Goal: Task Accomplishment & Management: Use online tool/utility

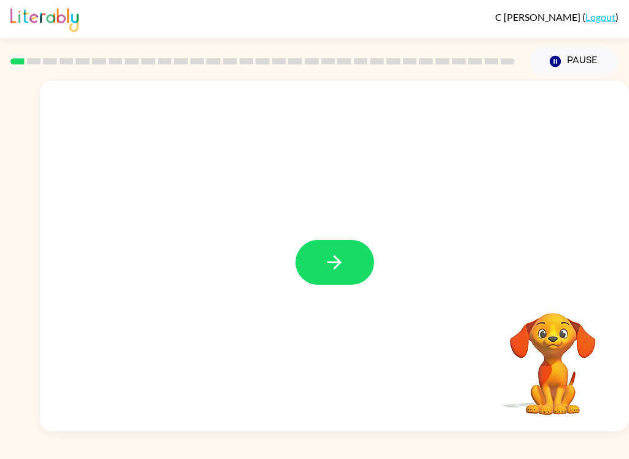
click at [320, 285] on button "button" at bounding box center [334, 262] width 79 height 45
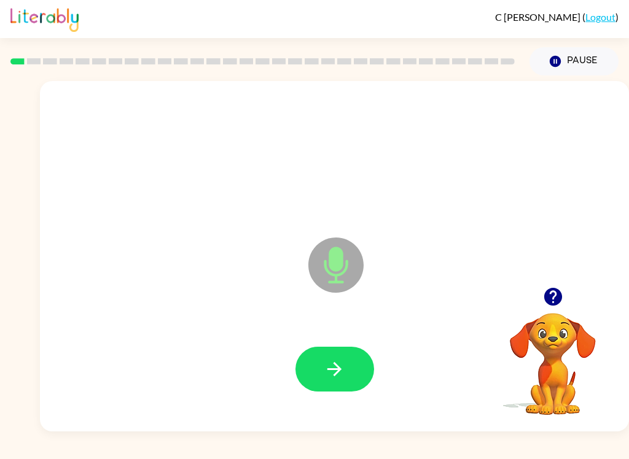
click at [351, 359] on button "button" at bounding box center [334, 369] width 79 height 45
click at [547, 305] on icon "button" at bounding box center [552, 296] width 21 height 21
click at [332, 387] on button "button" at bounding box center [334, 369] width 79 height 45
click at [347, 374] on button "button" at bounding box center [334, 369] width 79 height 45
click at [345, 375] on icon "button" at bounding box center [334, 369] width 21 height 21
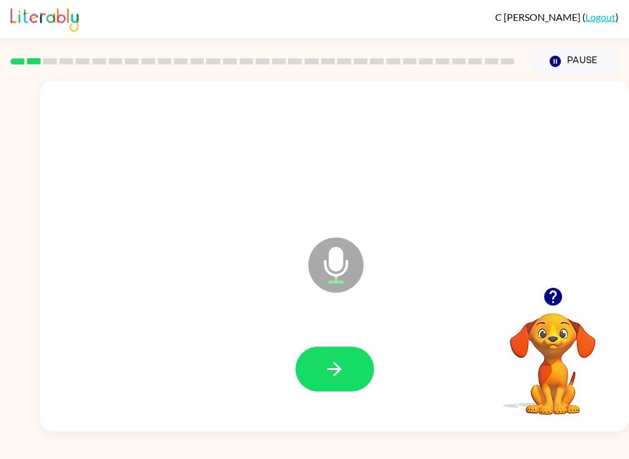
click at [363, 376] on button "button" at bounding box center [334, 369] width 79 height 45
click at [351, 356] on button "button" at bounding box center [334, 369] width 79 height 45
click at [359, 365] on button "button" at bounding box center [334, 369] width 79 height 45
click at [350, 377] on button "button" at bounding box center [334, 369] width 79 height 45
click at [349, 373] on button "button" at bounding box center [334, 369] width 79 height 45
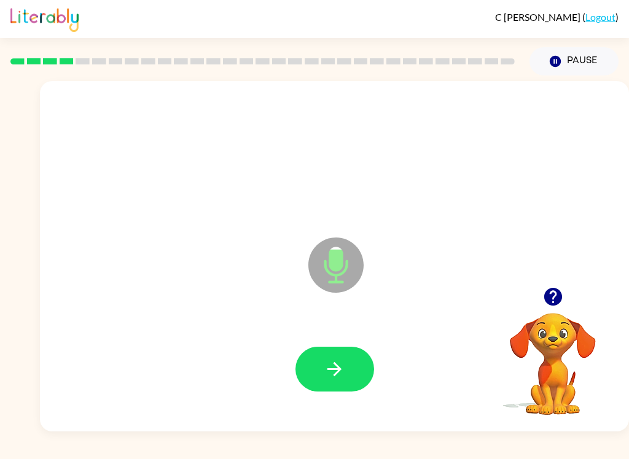
click at [357, 369] on button "button" at bounding box center [334, 369] width 79 height 45
click at [348, 389] on button "button" at bounding box center [334, 369] width 79 height 45
click at [340, 375] on icon "button" at bounding box center [334, 369] width 21 height 21
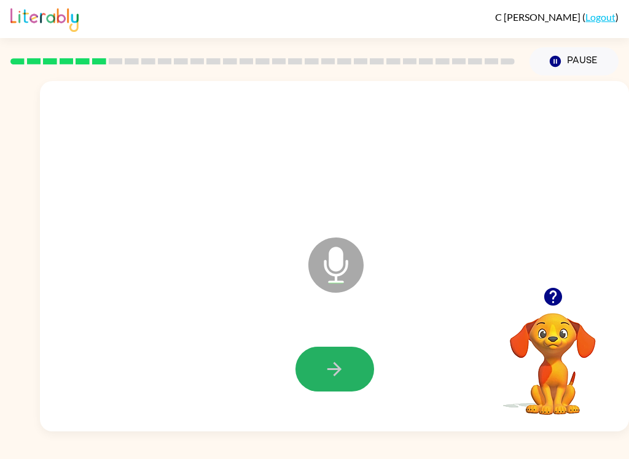
click at [322, 361] on button "button" at bounding box center [334, 369] width 79 height 45
click at [326, 348] on button "button" at bounding box center [334, 369] width 79 height 45
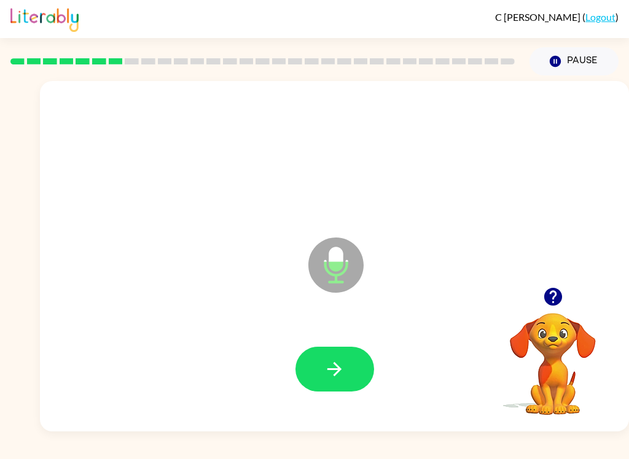
click at [347, 367] on button "button" at bounding box center [334, 369] width 79 height 45
click at [344, 384] on button "button" at bounding box center [334, 369] width 79 height 45
click at [330, 367] on icon "button" at bounding box center [334, 369] width 21 height 21
click at [359, 403] on div at bounding box center [334, 369] width 564 height 101
click at [354, 368] on button "button" at bounding box center [334, 369] width 79 height 45
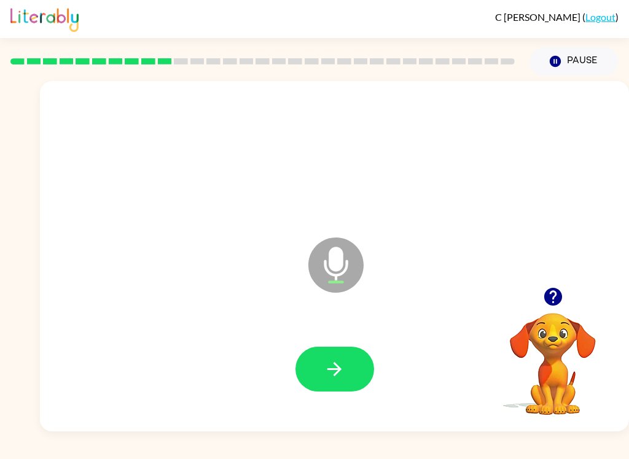
click at [354, 367] on button "button" at bounding box center [334, 369] width 79 height 45
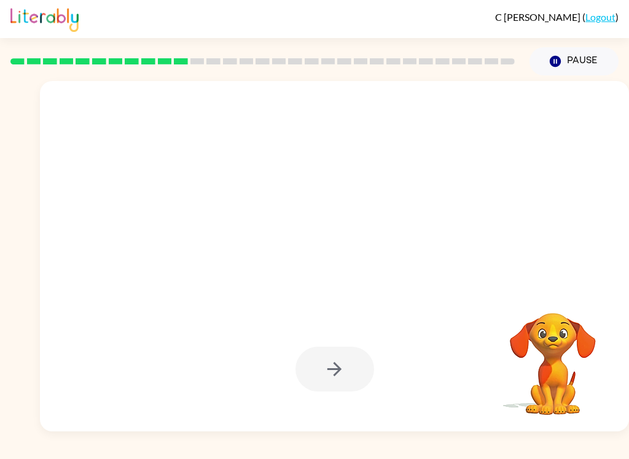
click at [555, 325] on video "Your browser must support playing .mp4 files to use Literably. Please try using…" at bounding box center [552, 355] width 123 height 123
click at [590, 380] on video "Your browser must support playing .mp4 files to use Literably. Please try using…" at bounding box center [552, 355] width 123 height 123
click at [596, 383] on video "Your browser must support playing .mp4 files to use Literably. Please try using…" at bounding box center [552, 355] width 123 height 123
click at [615, 368] on div at bounding box center [334, 369] width 564 height 101
click at [422, 354] on div at bounding box center [334, 369] width 564 height 101
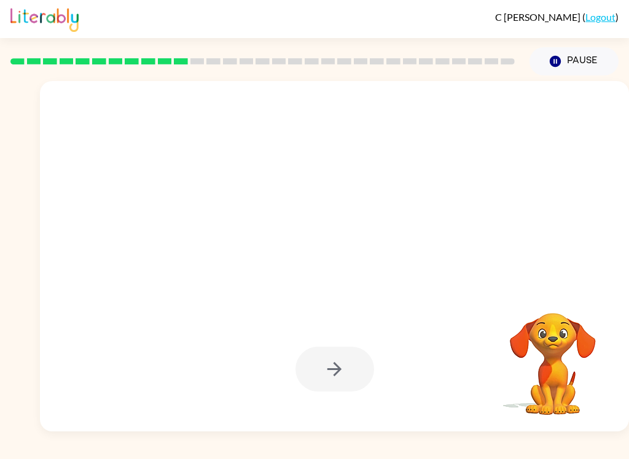
click at [461, 302] on div at bounding box center [334, 256] width 589 height 351
click at [486, 311] on div at bounding box center [334, 256] width 589 height 351
click at [485, 311] on div at bounding box center [334, 256] width 589 height 351
click at [486, 313] on div at bounding box center [334, 256] width 589 height 351
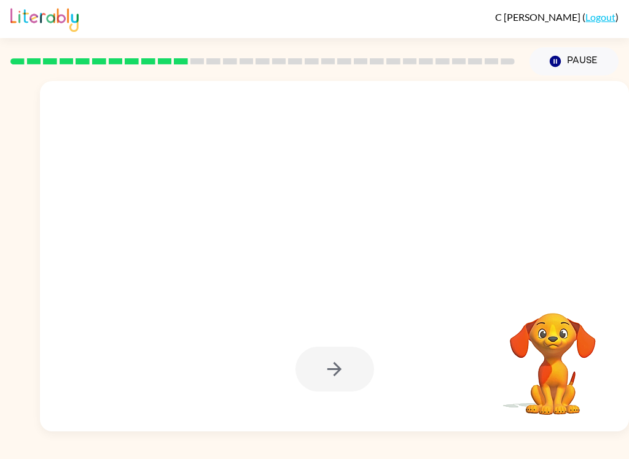
click at [485, 313] on div at bounding box center [334, 256] width 589 height 351
click at [486, 322] on div at bounding box center [334, 369] width 564 height 101
click at [513, 391] on video "Your browser must support playing .mp4 files to use Literably. Please try using…" at bounding box center [552, 355] width 123 height 123
click at [523, 380] on video "Your browser must support playing .mp4 files to use Literably. Please try using…" at bounding box center [552, 355] width 123 height 123
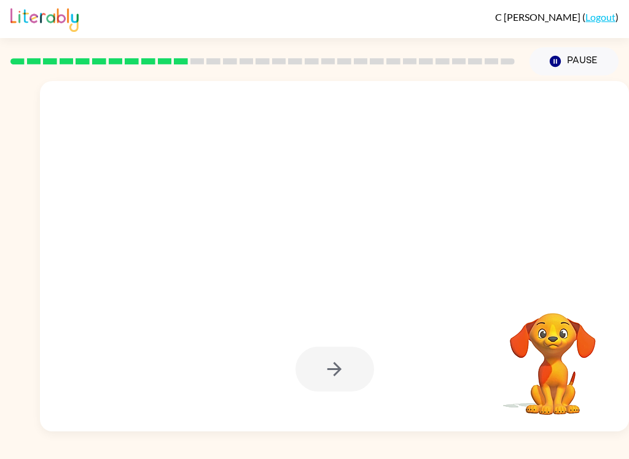
click at [522, 380] on video "Your browser must support playing .mp4 files to use Literably. Please try using…" at bounding box center [552, 355] width 123 height 123
click at [514, 388] on video "Your browser must support playing .mp4 files to use Literably. Please try using…" at bounding box center [552, 355] width 123 height 123
click at [510, 319] on video "Your browser must support playing .mp4 files to use Literably. Please try using…" at bounding box center [552, 355] width 123 height 123
click at [548, 266] on div at bounding box center [334, 256] width 589 height 351
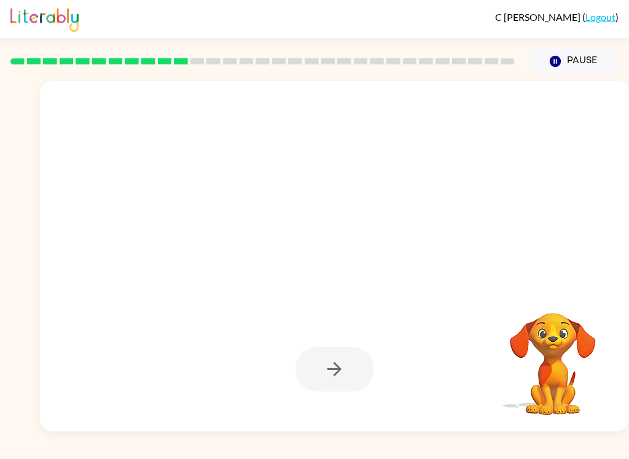
click at [535, 274] on div at bounding box center [334, 256] width 589 height 351
click at [459, 259] on div at bounding box center [334, 256] width 589 height 351
click at [476, 271] on div at bounding box center [334, 256] width 589 height 351
click at [458, 302] on div at bounding box center [334, 256] width 589 height 351
click at [432, 333] on div at bounding box center [334, 369] width 564 height 101
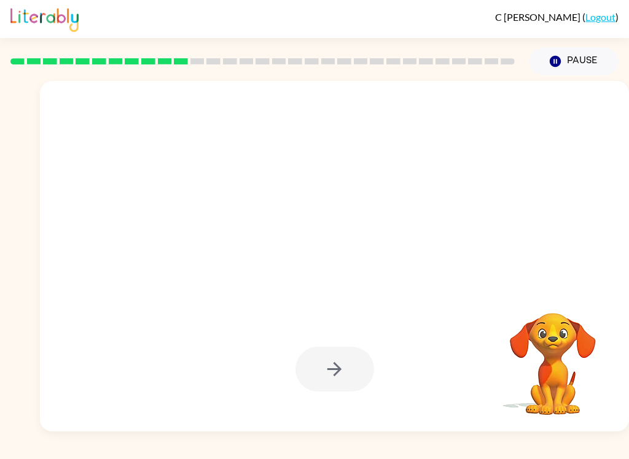
click at [503, 278] on div at bounding box center [334, 256] width 589 height 351
click at [503, 282] on div at bounding box center [334, 256] width 589 height 351
click at [440, 339] on div at bounding box center [334, 369] width 564 height 101
click at [500, 269] on div at bounding box center [334, 256] width 589 height 351
click at [494, 277] on div at bounding box center [334, 256] width 589 height 351
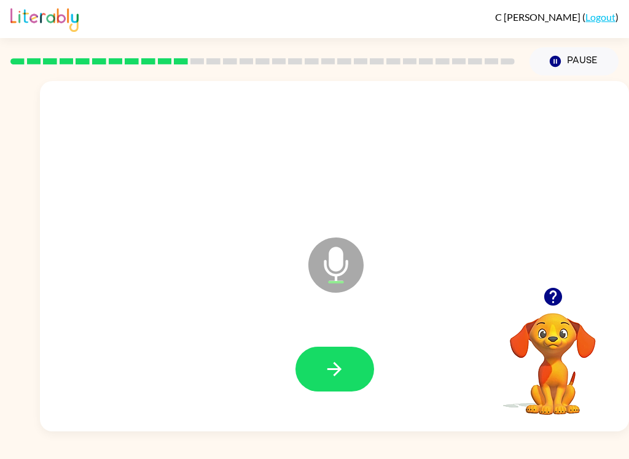
click at [360, 378] on button "button" at bounding box center [334, 369] width 79 height 45
click at [344, 372] on icon "button" at bounding box center [334, 369] width 21 height 21
click at [549, 293] on icon "button" at bounding box center [552, 297] width 18 height 18
click at [356, 355] on button "button" at bounding box center [334, 369] width 79 height 45
click at [333, 362] on icon "button" at bounding box center [334, 369] width 21 height 21
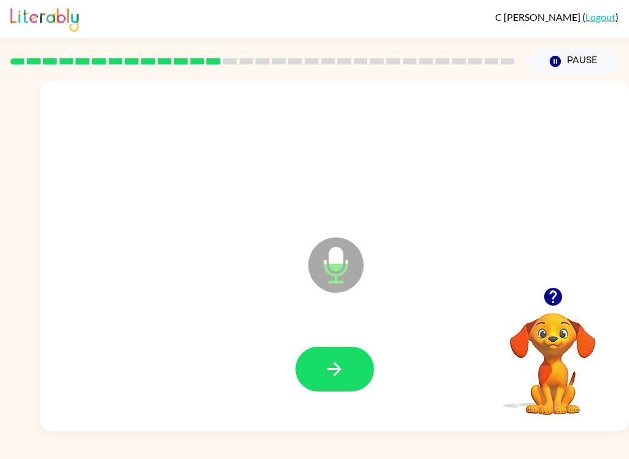
click at [348, 364] on button "button" at bounding box center [334, 369] width 79 height 45
click at [361, 369] on button "button" at bounding box center [334, 369] width 79 height 45
click at [349, 352] on button "button" at bounding box center [334, 369] width 79 height 45
click at [391, 358] on div at bounding box center [334, 369] width 564 height 101
click at [376, 400] on div at bounding box center [334, 369] width 564 height 101
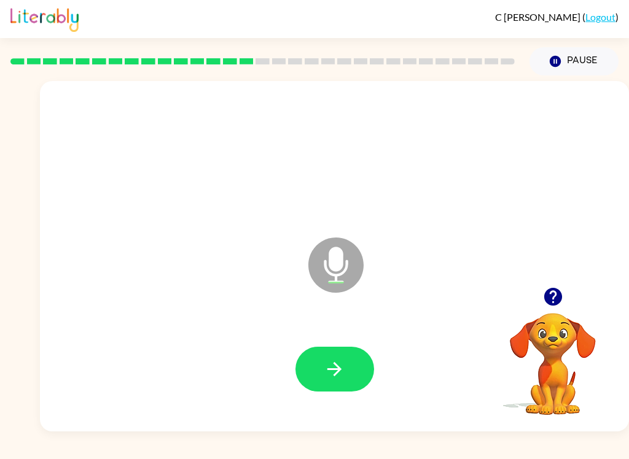
click at [365, 359] on button "button" at bounding box center [334, 369] width 79 height 45
click at [364, 370] on button "button" at bounding box center [334, 369] width 79 height 45
click at [345, 386] on button "button" at bounding box center [334, 369] width 79 height 45
click at [346, 366] on button "button" at bounding box center [334, 369] width 79 height 45
click at [345, 365] on button "button" at bounding box center [334, 369] width 79 height 45
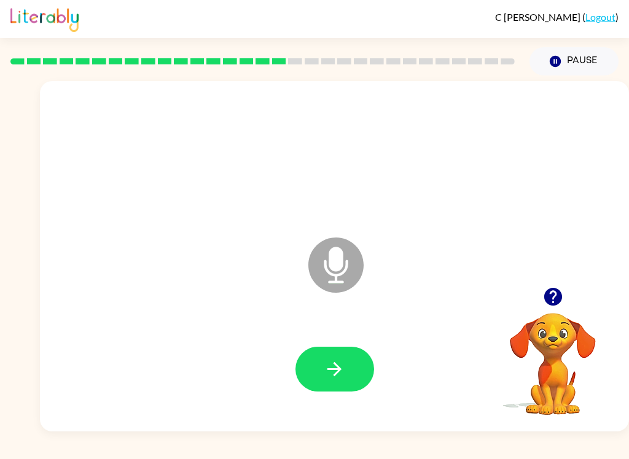
click at [361, 375] on button "button" at bounding box center [334, 369] width 79 height 45
click at [341, 388] on button "button" at bounding box center [334, 369] width 79 height 45
click at [345, 376] on button "button" at bounding box center [334, 369] width 79 height 45
click at [342, 362] on icon "button" at bounding box center [334, 369] width 21 height 21
click at [352, 357] on button "button" at bounding box center [334, 369] width 79 height 45
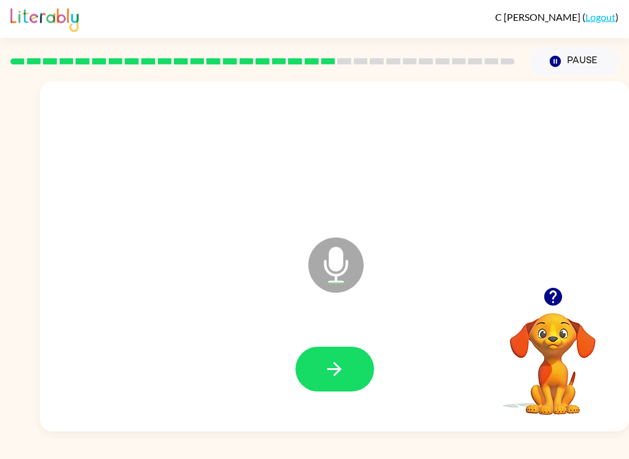
click at [350, 364] on button "button" at bounding box center [334, 369] width 79 height 45
click at [354, 371] on button "button" at bounding box center [334, 369] width 79 height 45
click at [352, 381] on button "button" at bounding box center [334, 369] width 79 height 45
click at [368, 377] on button "button" at bounding box center [334, 369] width 79 height 45
click at [347, 376] on button "button" at bounding box center [334, 369] width 79 height 45
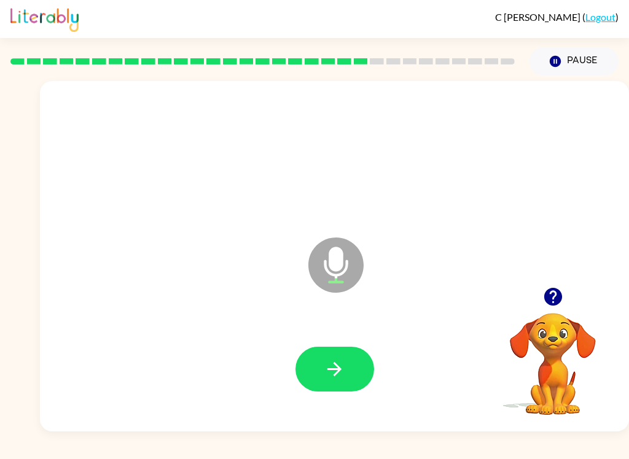
click at [359, 370] on button "button" at bounding box center [334, 369] width 79 height 45
click at [345, 365] on button "button" at bounding box center [334, 369] width 79 height 45
click at [346, 374] on button "button" at bounding box center [334, 369] width 79 height 45
click at [354, 354] on button "button" at bounding box center [334, 369] width 79 height 45
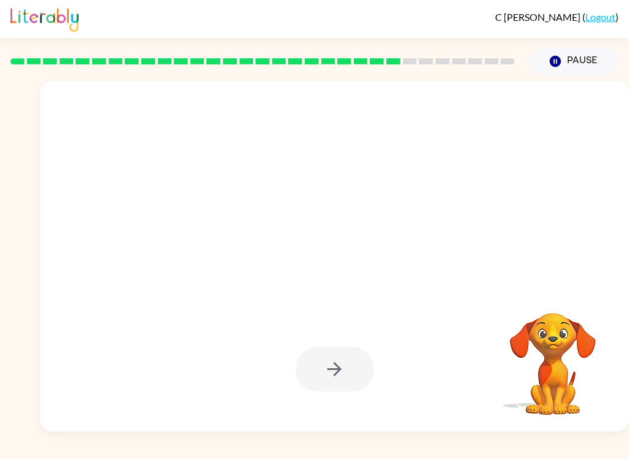
click at [628, 313] on div at bounding box center [334, 256] width 589 height 351
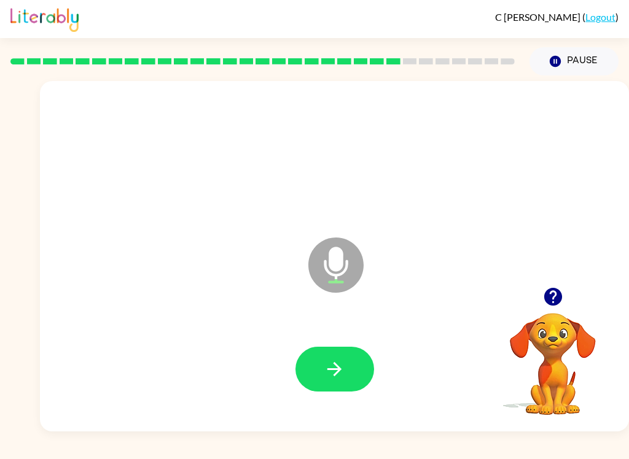
click at [345, 364] on icon "button" at bounding box center [334, 369] width 21 height 21
click at [347, 364] on button "button" at bounding box center [334, 369] width 79 height 45
click at [357, 375] on button "button" at bounding box center [334, 369] width 79 height 45
click at [545, 58] on button "Pause Pause" at bounding box center [573, 61] width 89 height 28
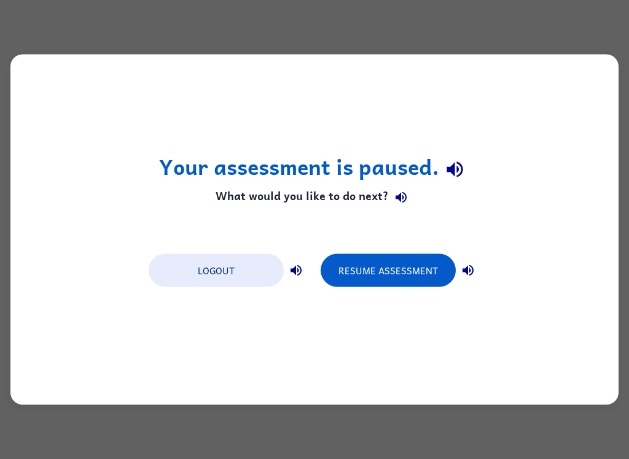
click at [386, 286] on button "Resume Assessment" at bounding box center [388, 270] width 135 height 33
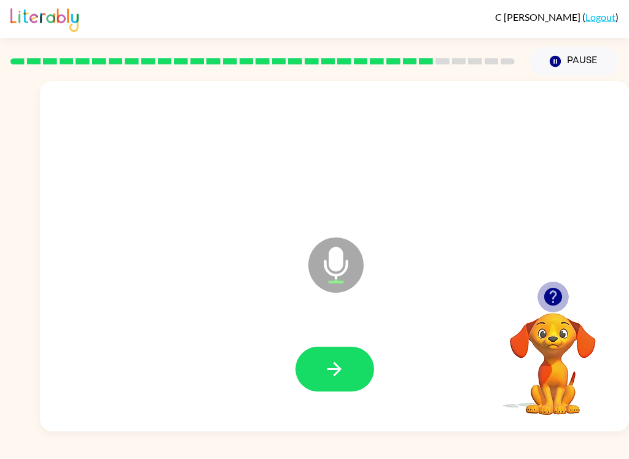
click at [547, 300] on icon "button" at bounding box center [552, 297] width 18 height 18
click at [354, 380] on button "button" at bounding box center [334, 369] width 79 height 45
click at [352, 372] on button "button" at bounding box center [334, 369] width 79 height 45
click at [337, 374] on icon "button" at bounding box center [334, 369] width 14 height 14
click at [550, 302] on icon "button" at bounding box center [552, 297] width 18 height 18
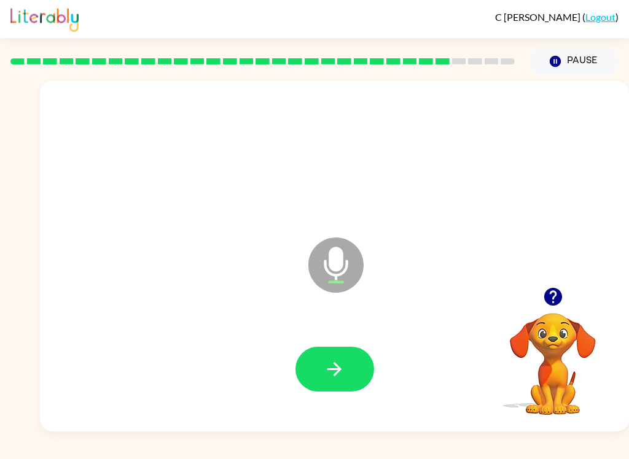
click at [310, 389] on button "button" at bounding box center [334, 369] width 79 height 45
click at [352, 376] on button "button" at bounding box center [334, 369] width 79 height 45
click at [355, 376] on button "button" at bounding box center [334, 369] width 79 height 45
click at [351, 391] on button "button" at bounding box center [334, 369] width 79 height 45
click at [341, 372] on icon "button" at bounding box center [334, 369] width 21 height 21
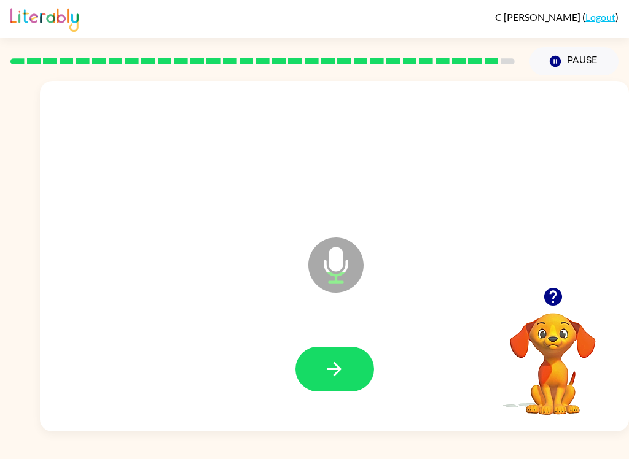
click at [357, 373] on button "button" at bounding box center [334, 369] width 79 height 45
